Goal: Check status: Check status

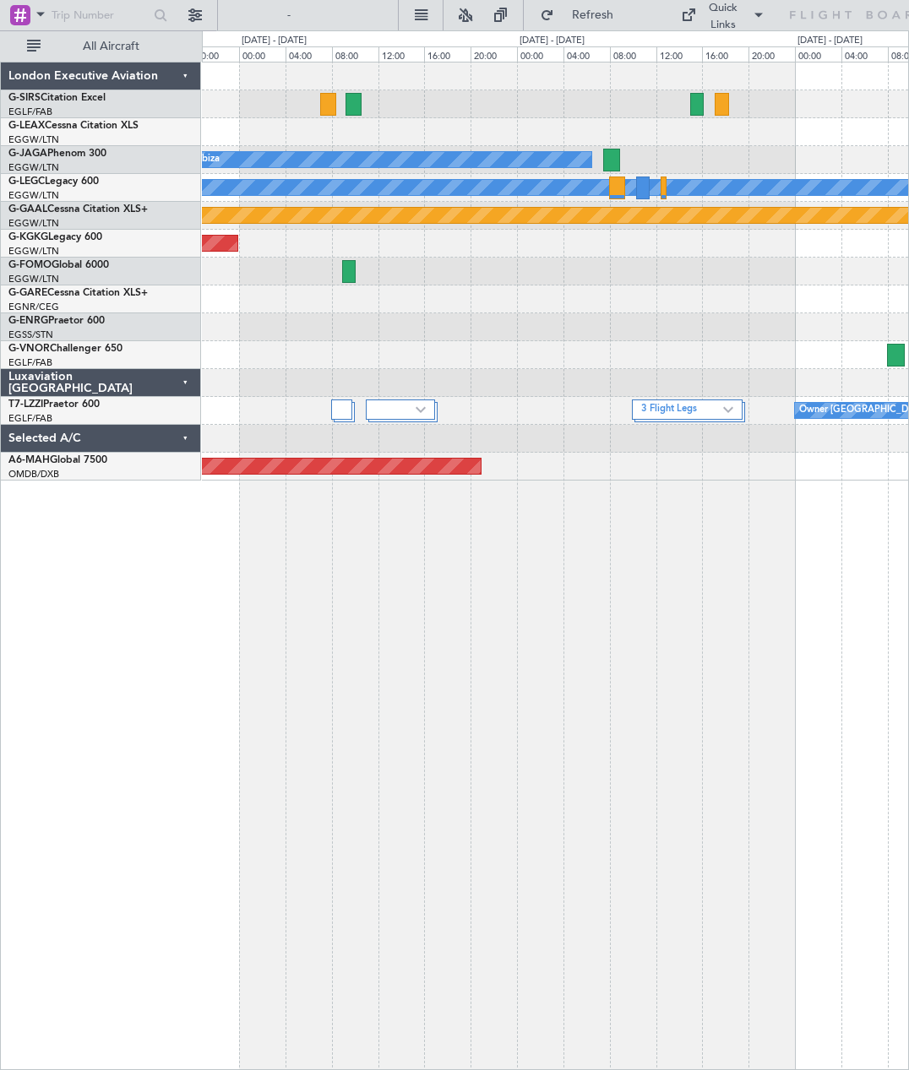
click at [423, 411] on img at bounding box center [421, 409] width 10 height 7
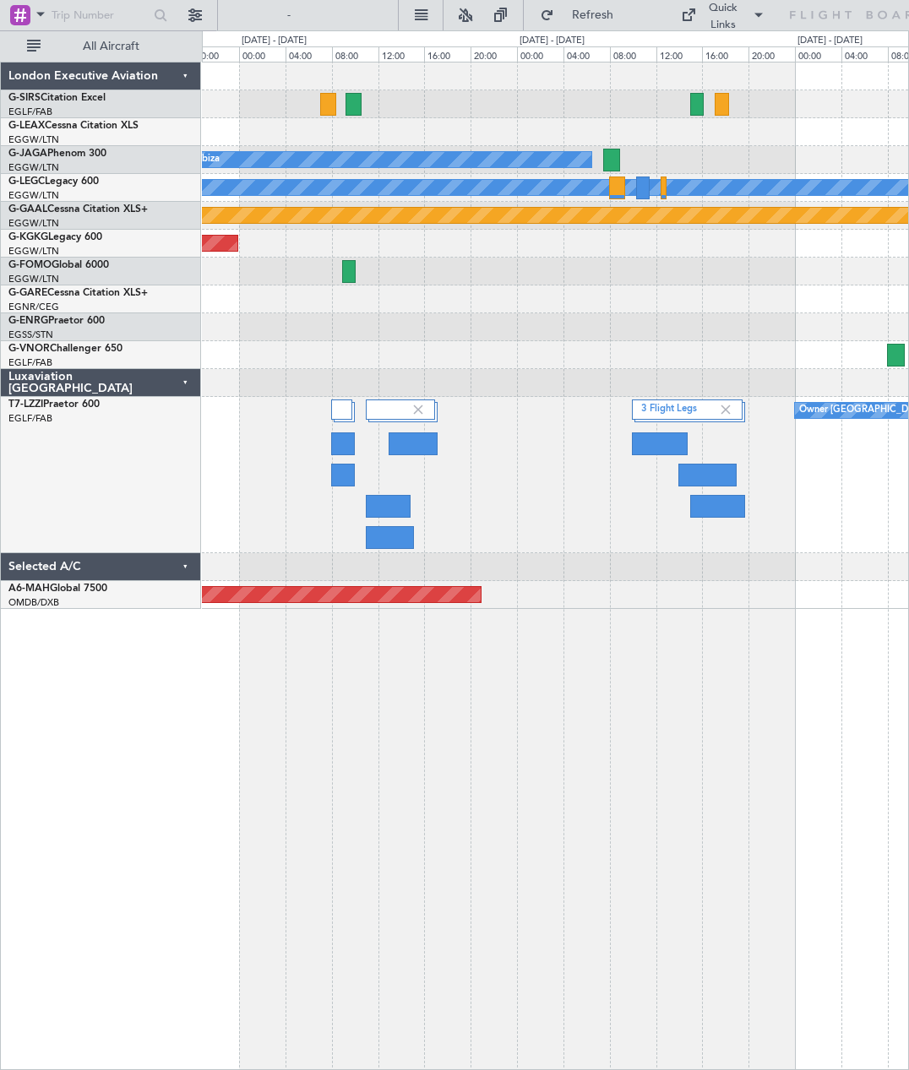
click at [656, 441] on div at bounding box center [660, 444] width 56 height 23
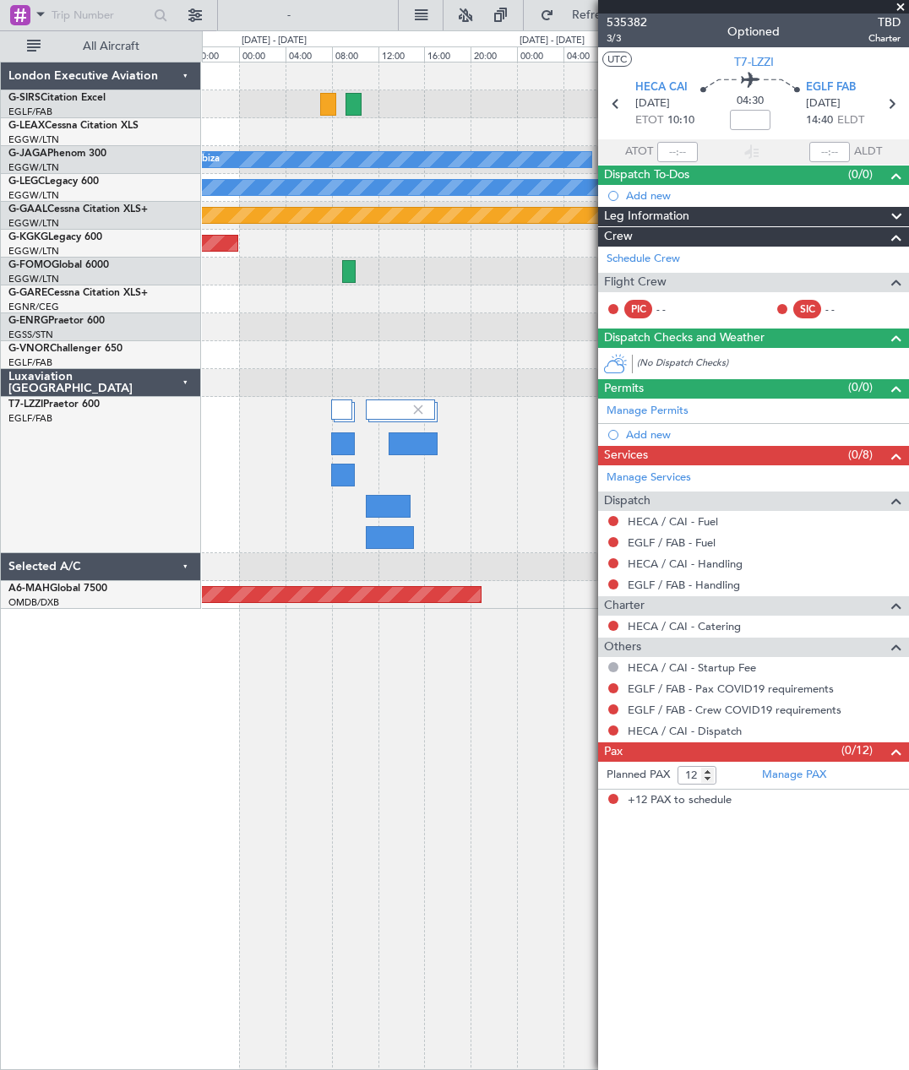
click at [903, 13] on span at bounding box center [900, 7] width 17 height 15
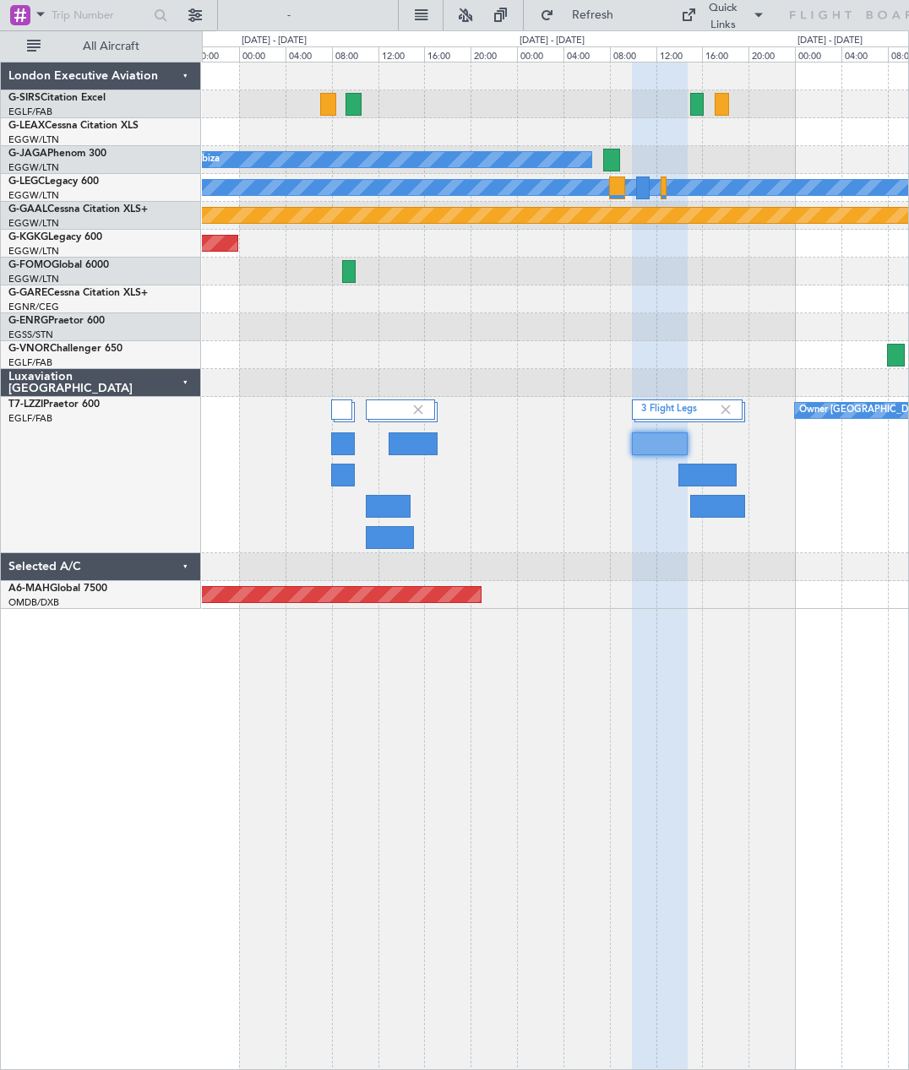
type input "0"
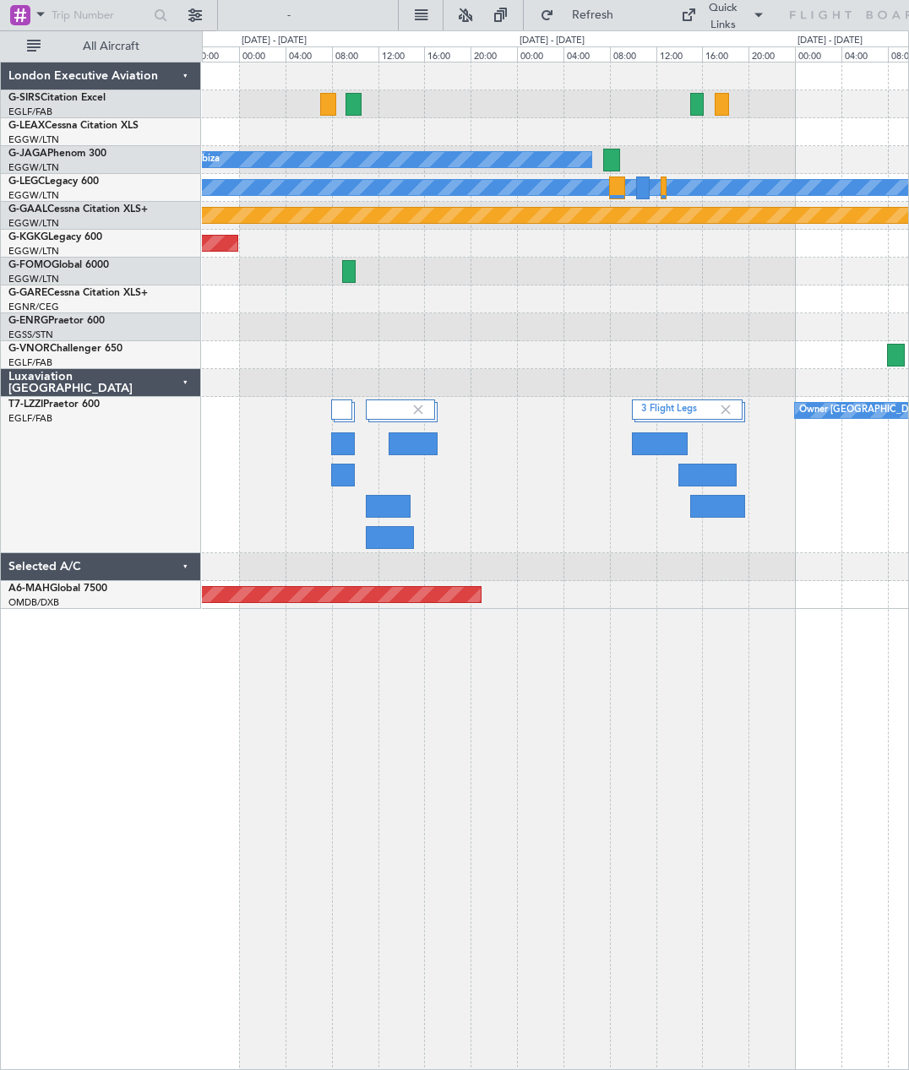
click at [711, 477] on div at bounding box center [707, 475] width 58 height 23
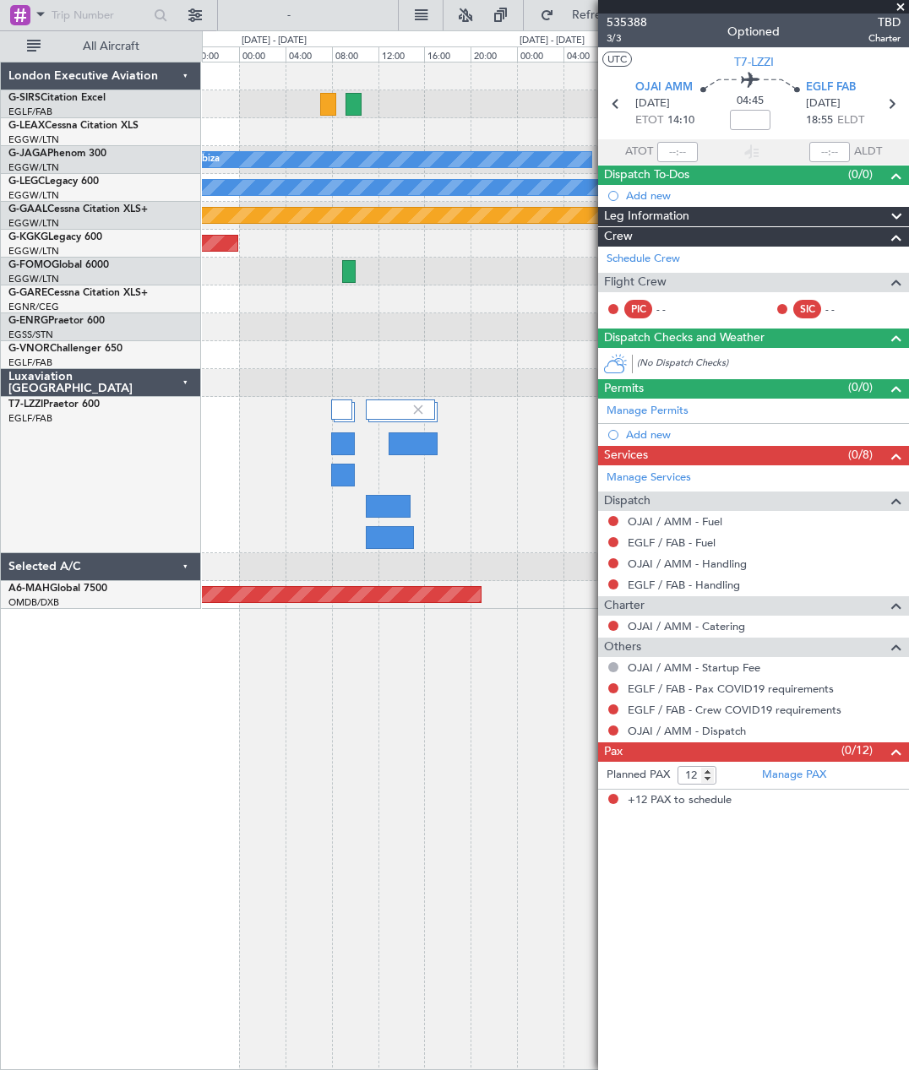
click at [677, 83] on span "OJAI AMM" at bounding box center [663, 87] width 57 height 17
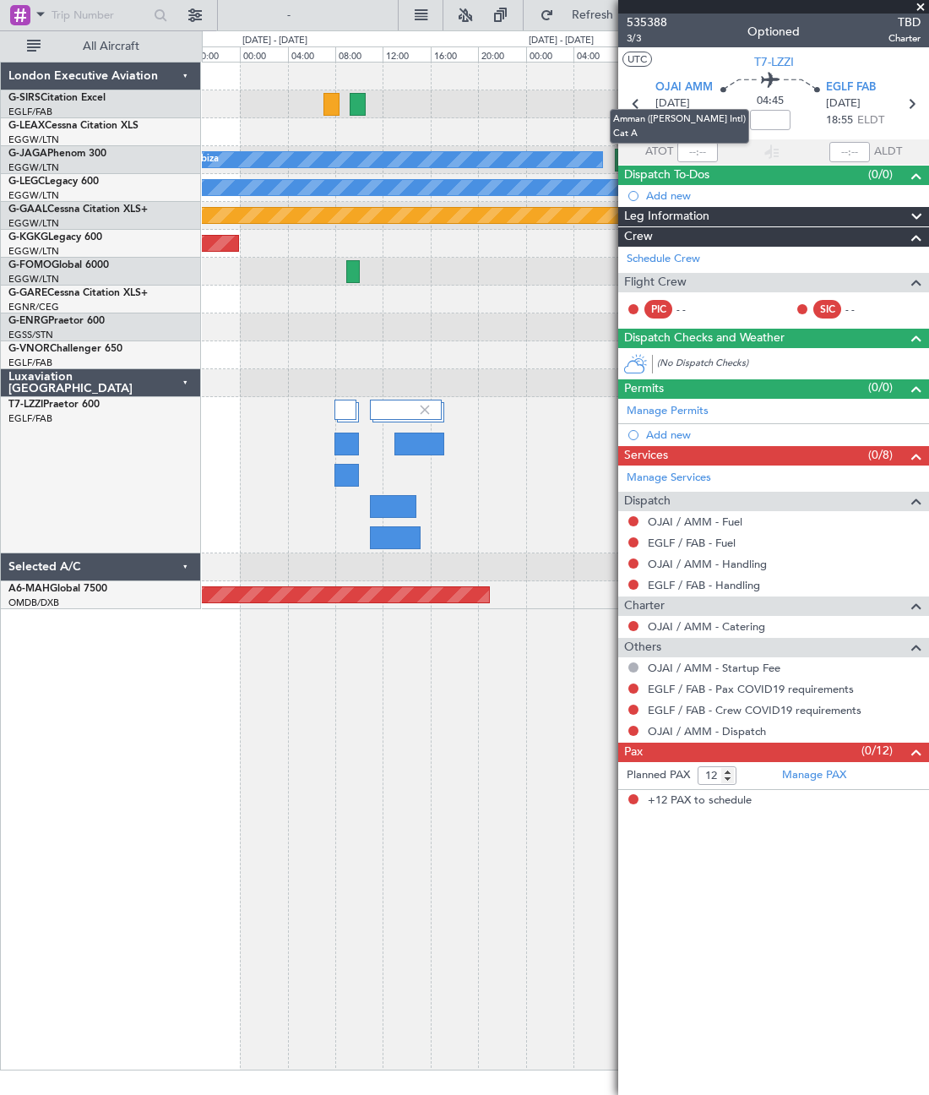
click at [908, 11] on span at bounding box center [920, 7] width 17 height 15
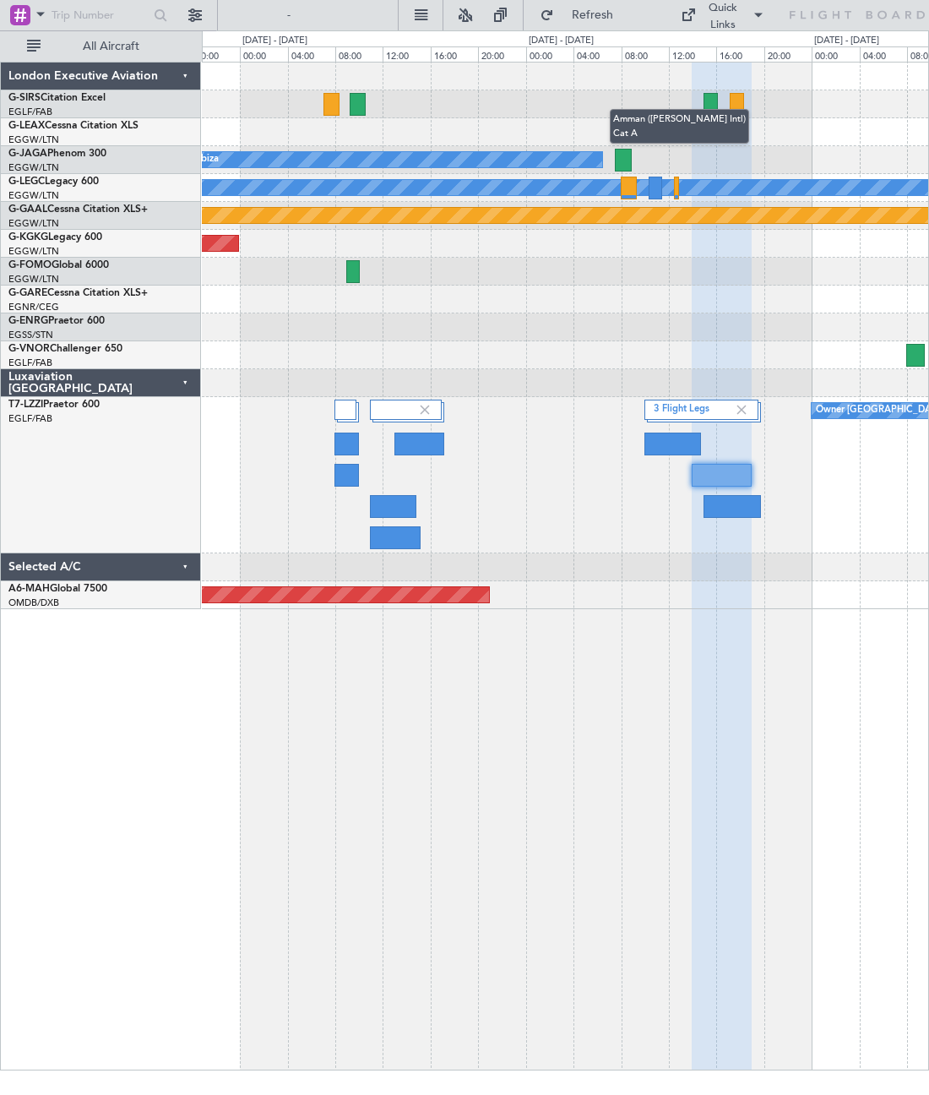
type input "0"
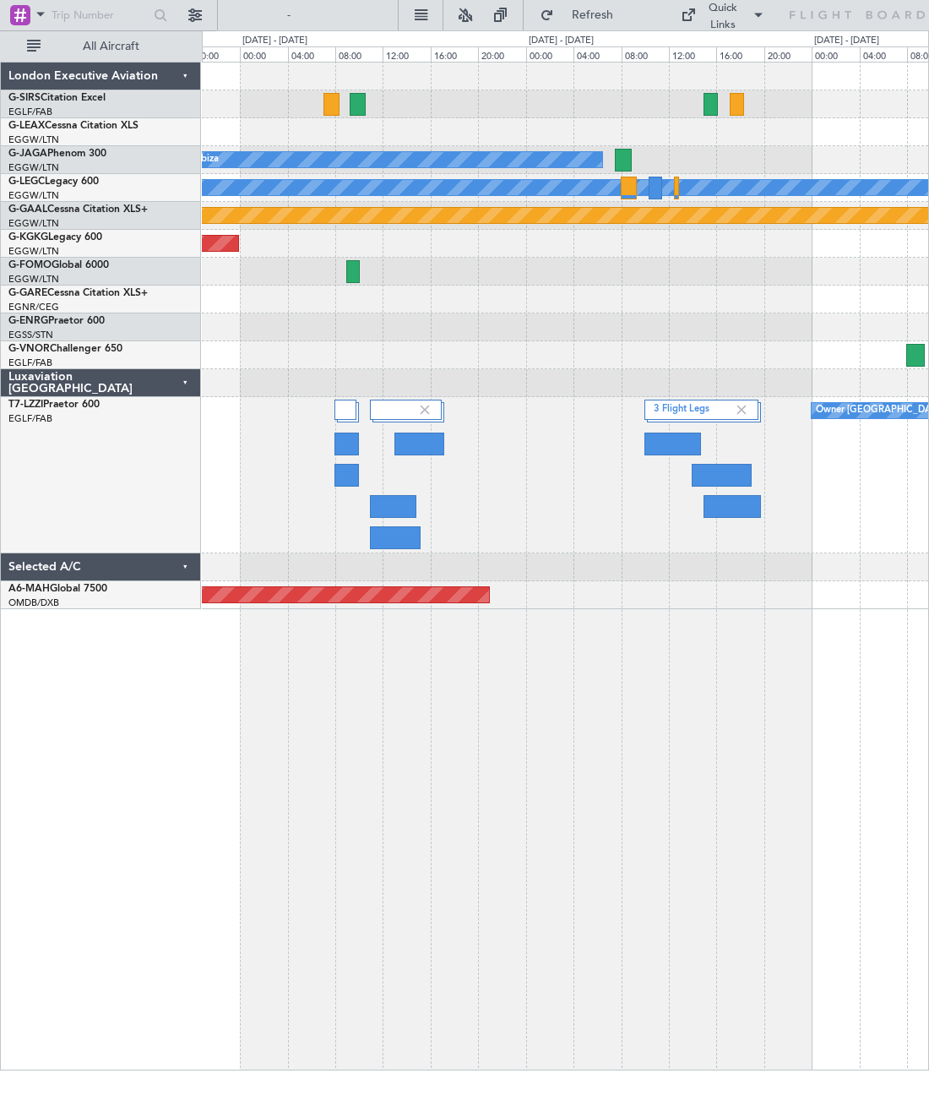
click at [736, 511] on div at bounding box center [732, 506] width 57 height 23
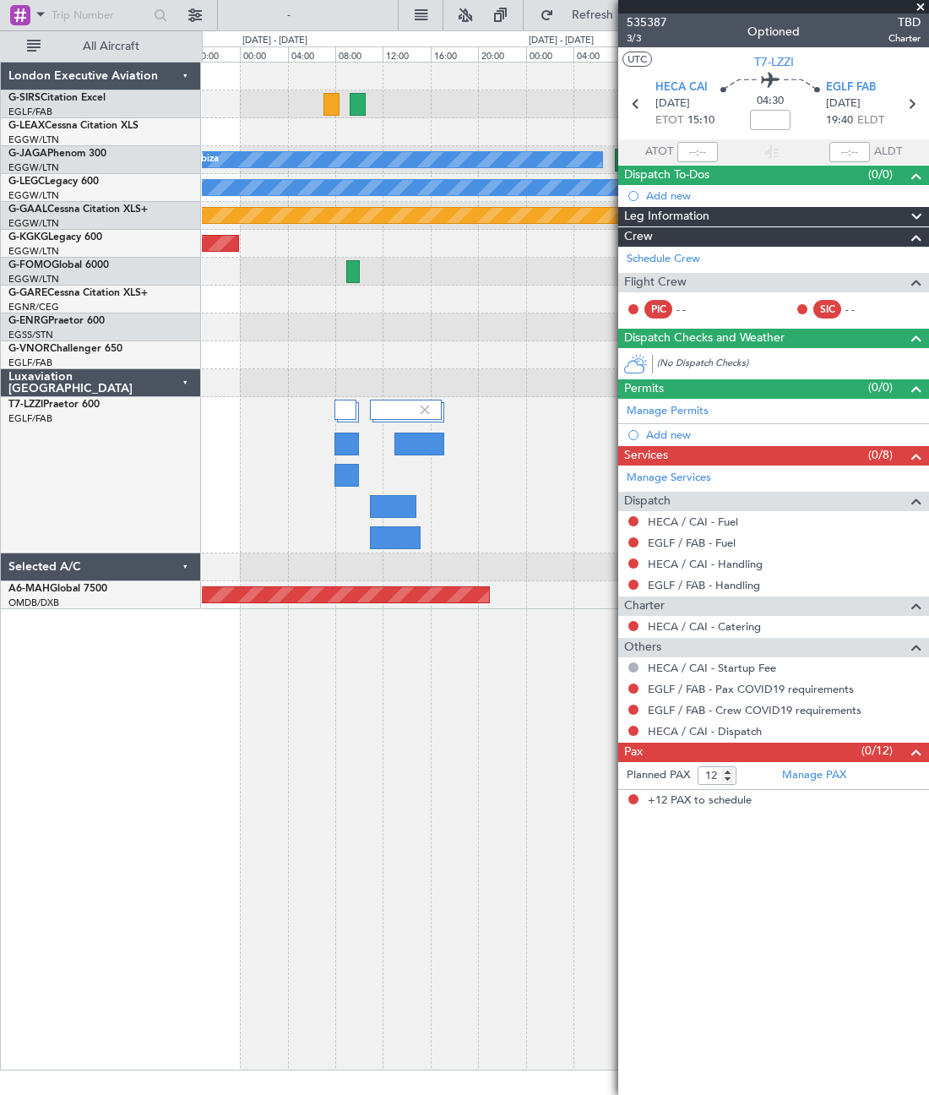
click at [908, 10] on span at bounding box center [920, 7] width 17 height 15
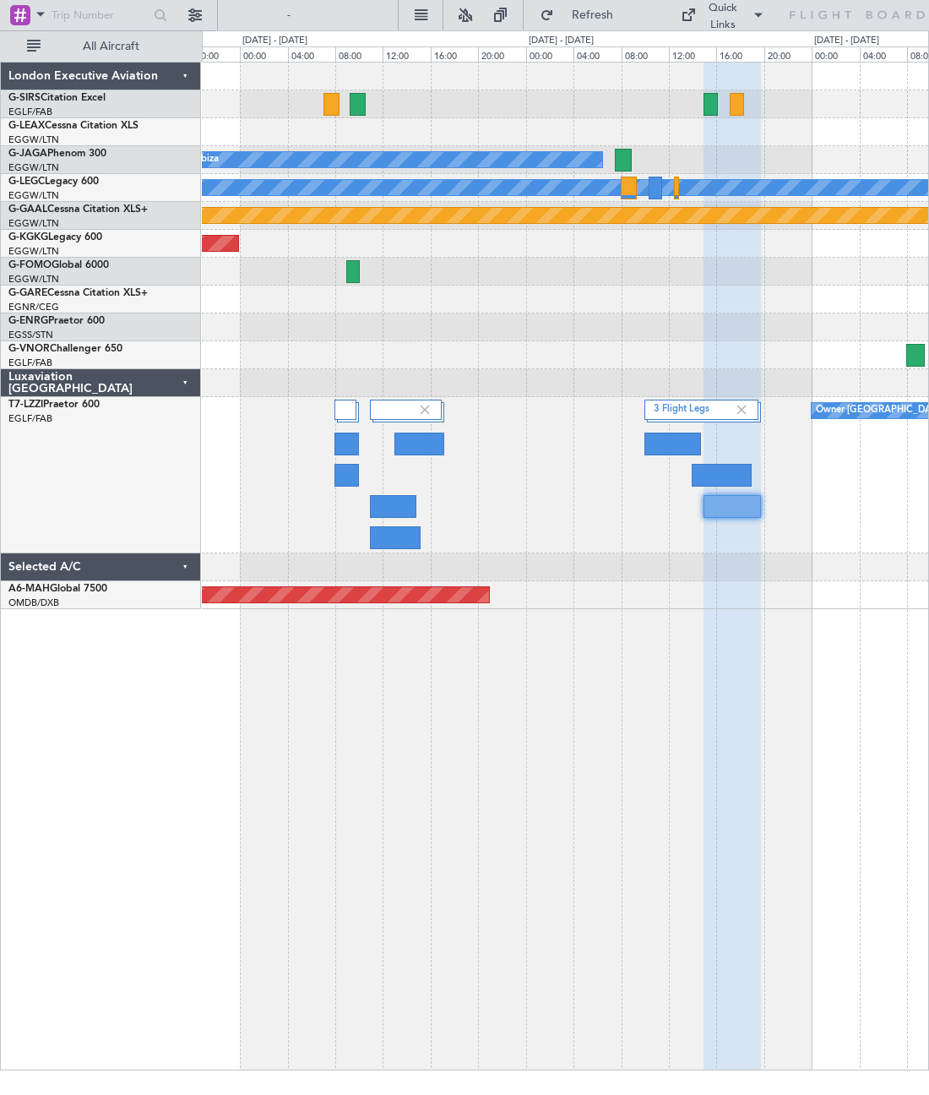
type input "0"
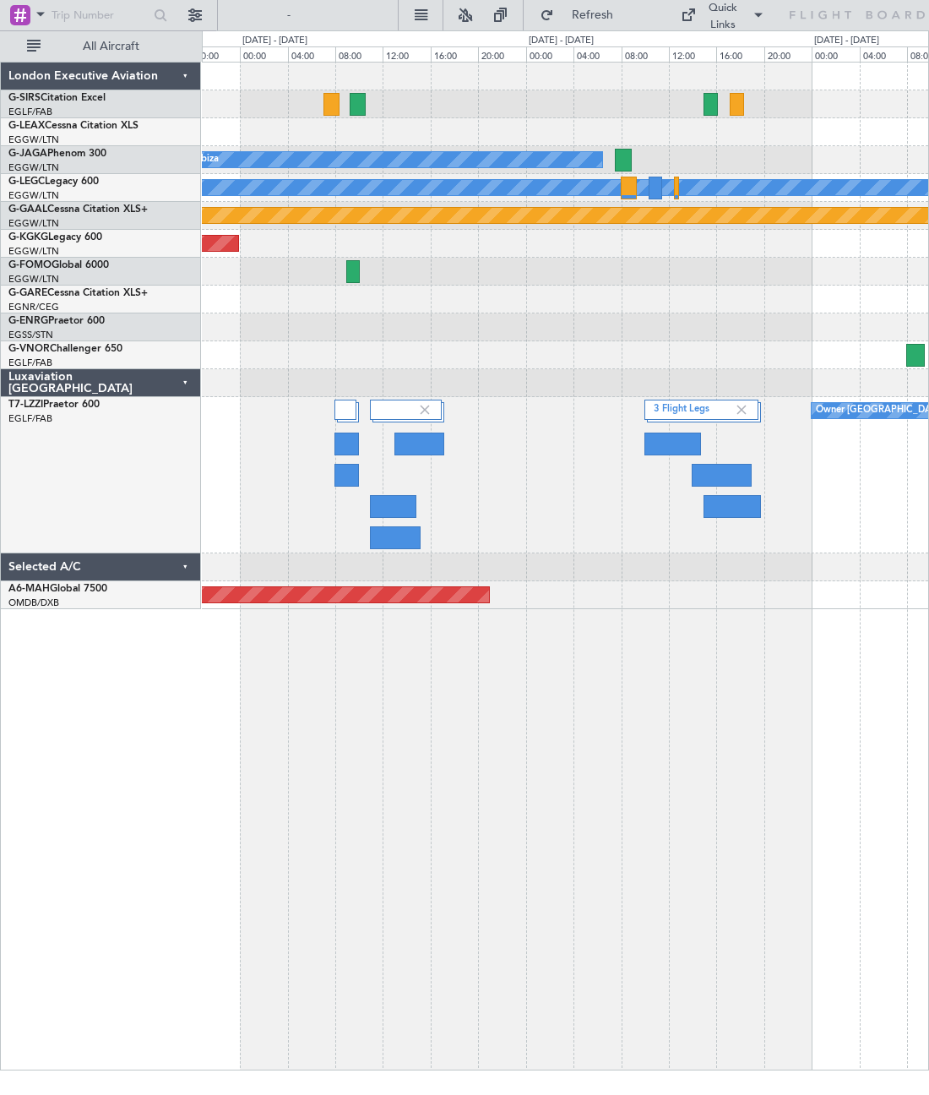
click at [390, 542] on div at bounding box center [395, 537] width 50 height 23
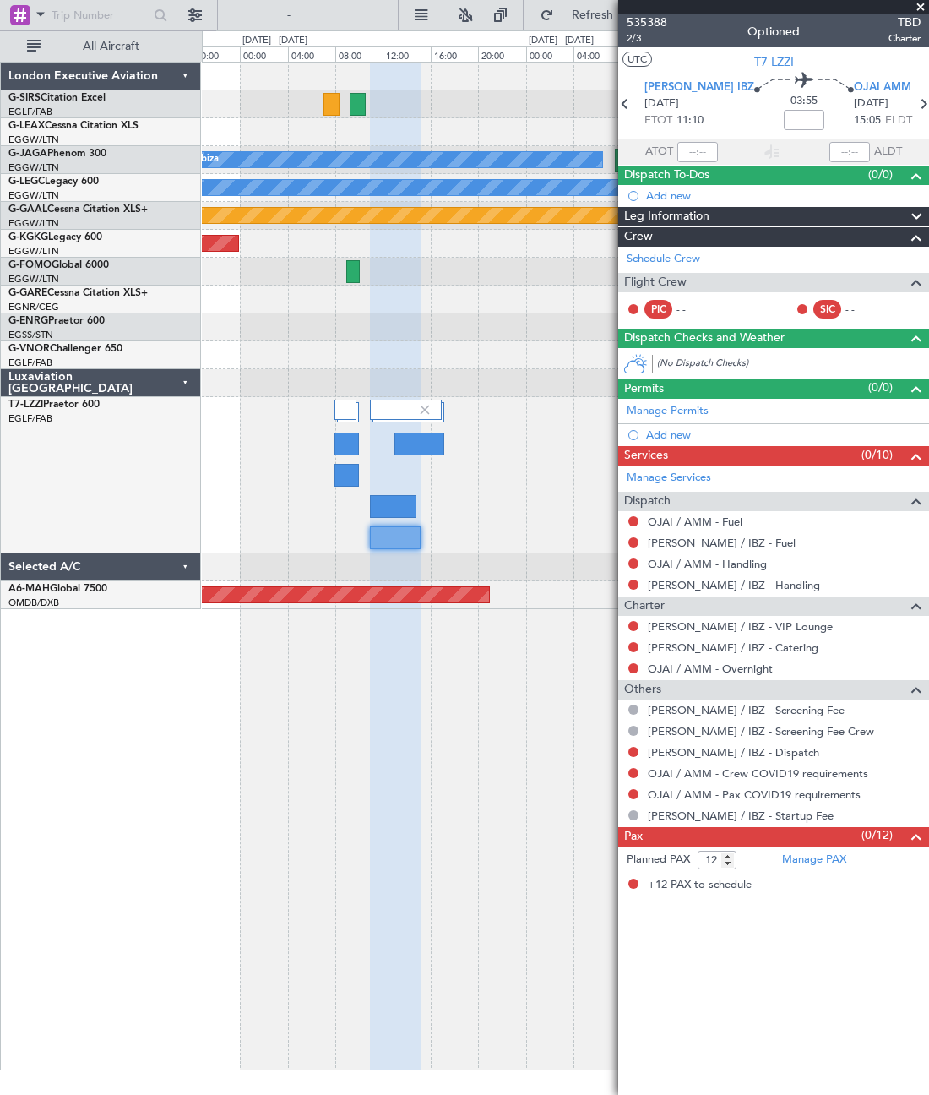
click at [908, 3] on span at bounding box center [920, 7] width 17 height 15
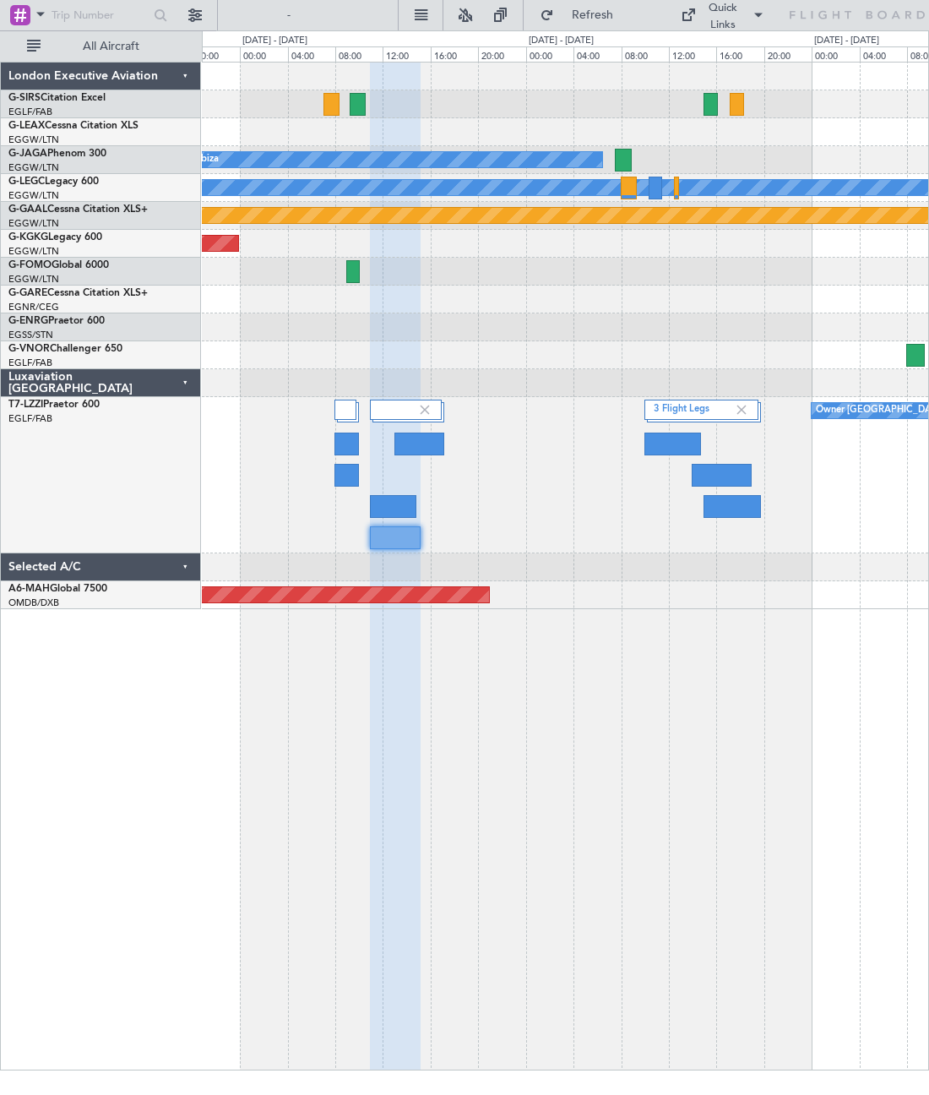
type input "0"
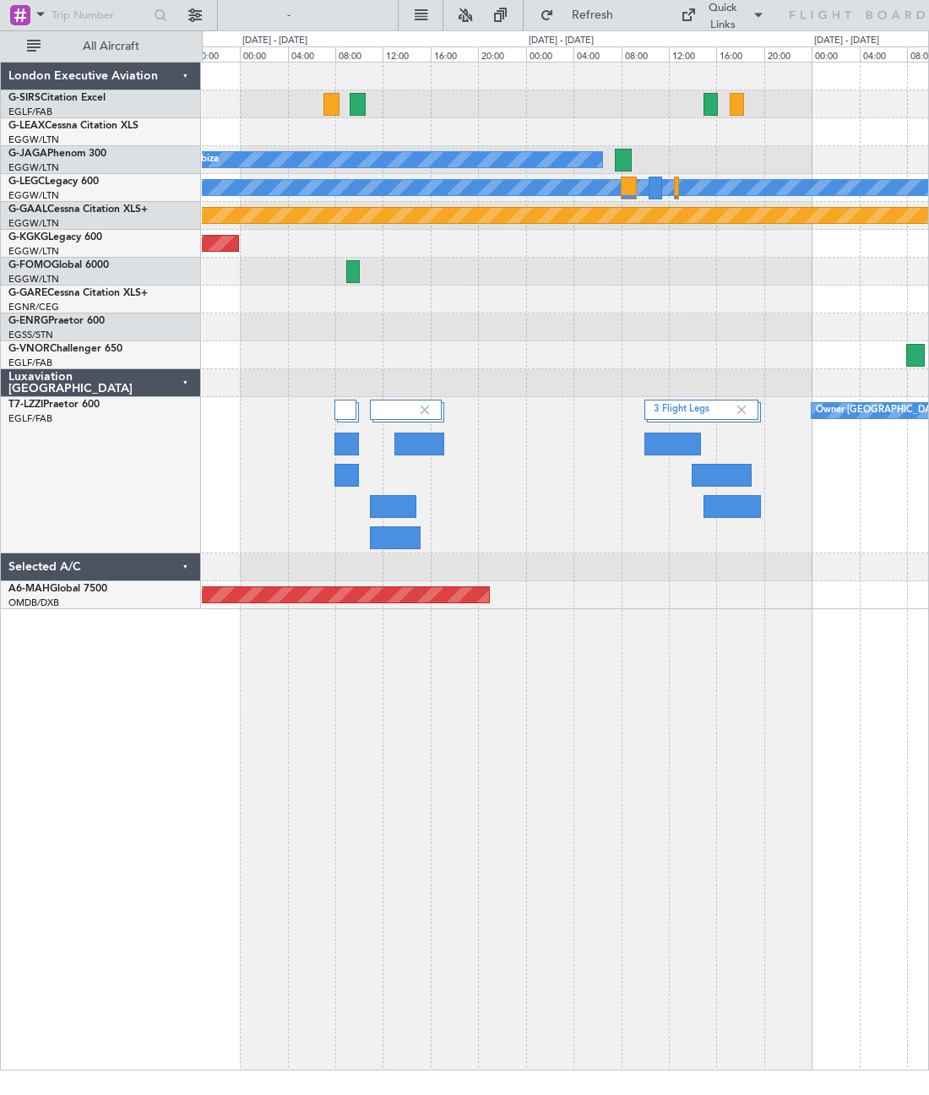
click at [392, 503] on div at bounding box center [393, 506] width 46 height 23
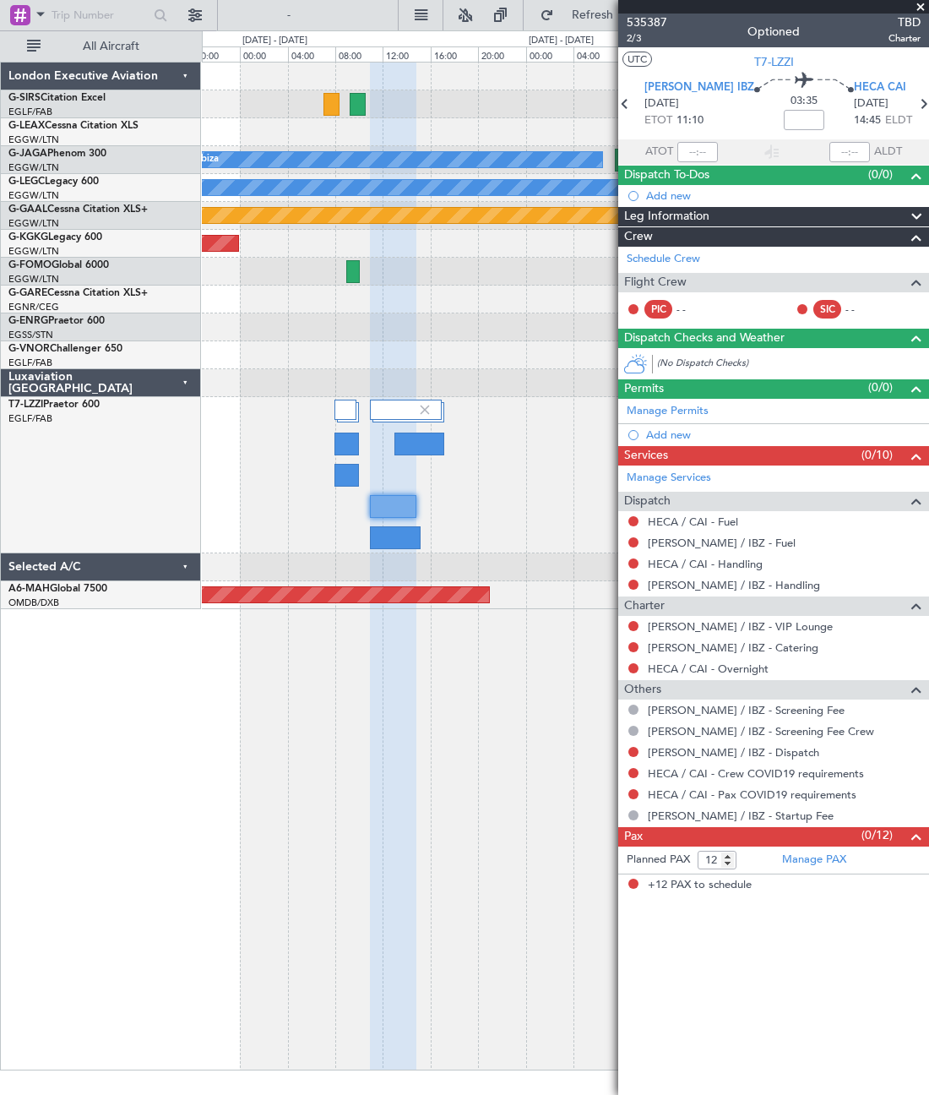
click at [908, 8] on span at bounding box center [920, 7] width 17 height 15
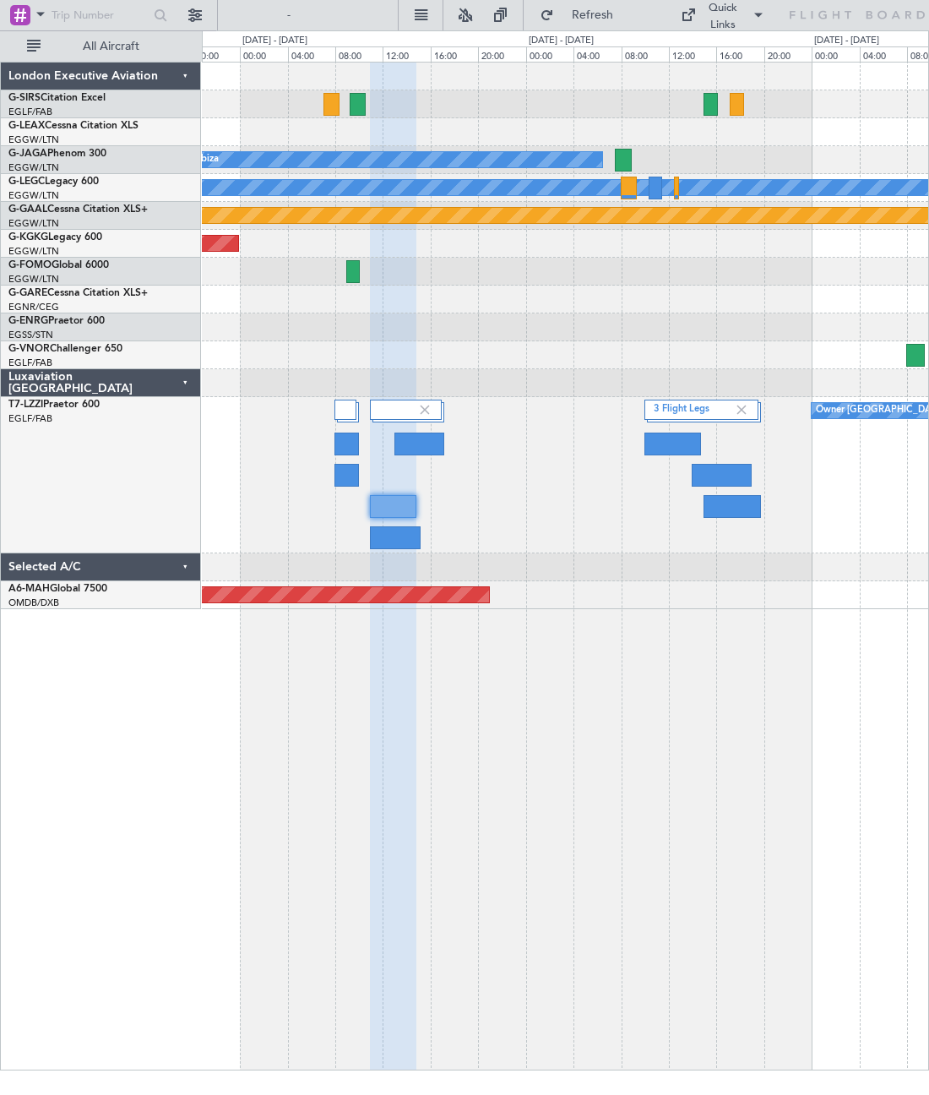
type input "0"
